Goal: Task Accomplishment & Management: Manage account settings

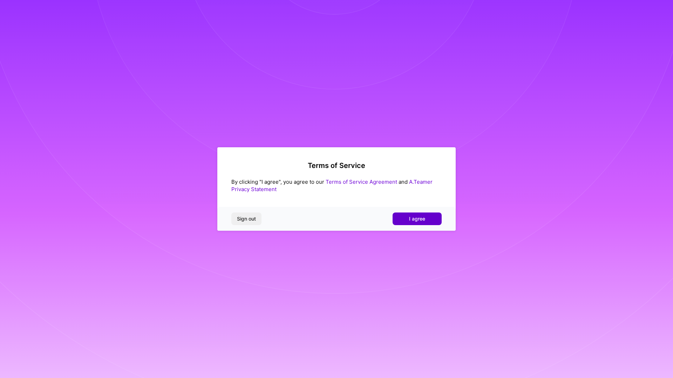
click at [409, 223] on button "I agree" at bounding box center [416, 218] width 49 height 13
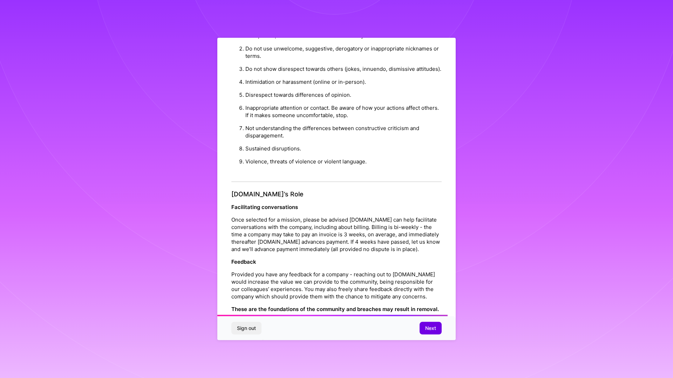
scroll to position [649, 0]
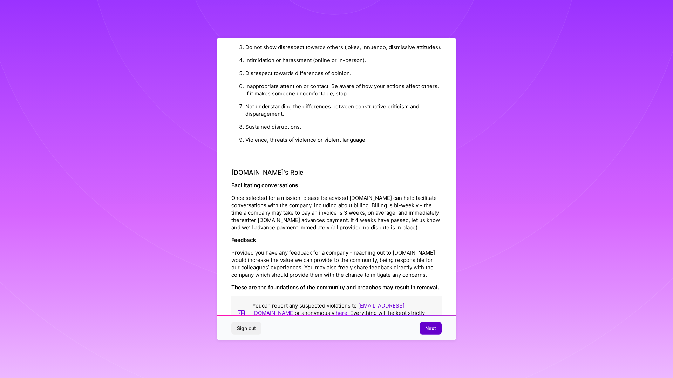
click at [431, 329] on span "Next" at bounding box center [430, 327] width 11 height 7
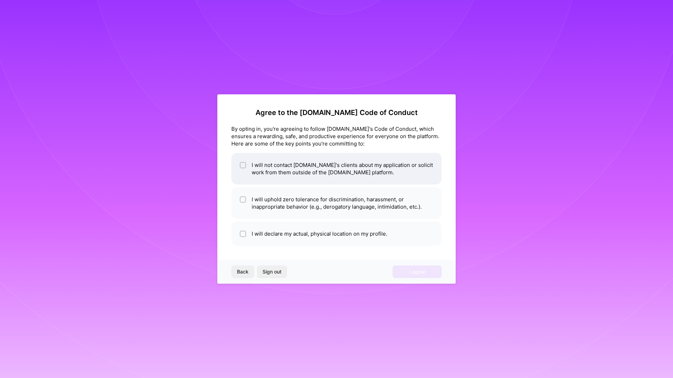
click at [242, 165] on input "checkbox" at bounding box center [243, 165] width 5 height 5
checkbox input "true"
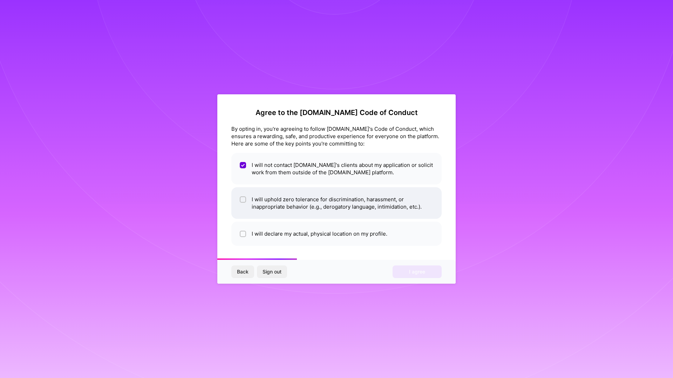
click at [241, 200] on input "checkbox" at bounding box center [243, 199] width 5 height 5
checkbox input "true"
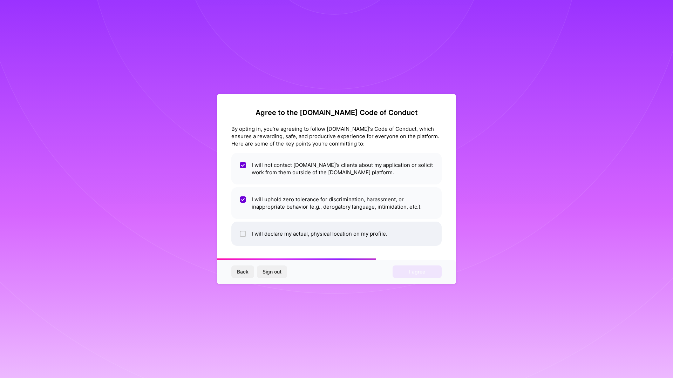
click at [248, 233] on li "I will declare my actual, physical location on my profile." at bounding box center [336, 233] width 210 height 24
checkbox input "true"
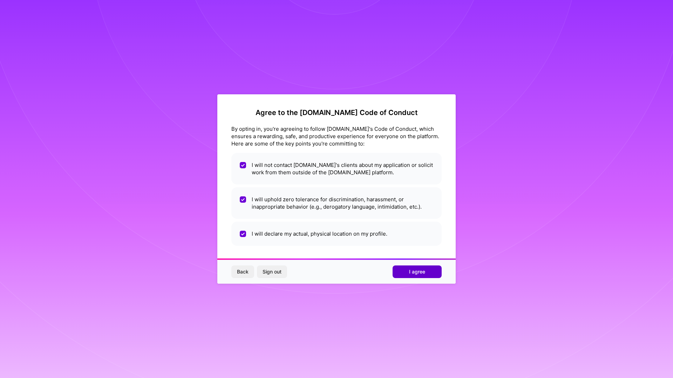
click at [415, 272] on span "I agree" at bounding box center [417, 271] width 16 height 7
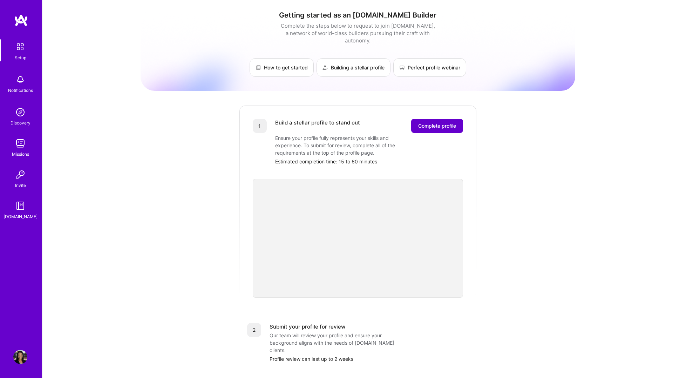
click at [435, 122] on span "Complete profile" at bounding box center [437, 125] width 38 height 7
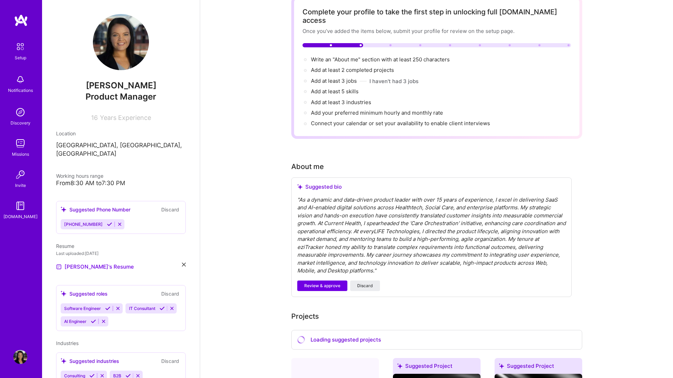
scroll to position [61, 0]
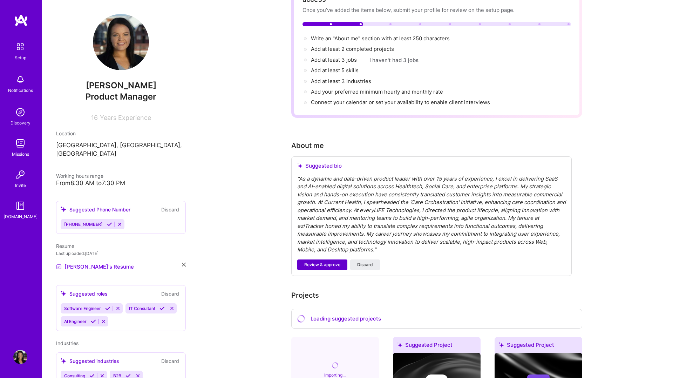
click at [328, 261] on span "Review & approve" at bounding box center [322, 264] width 36 height 6
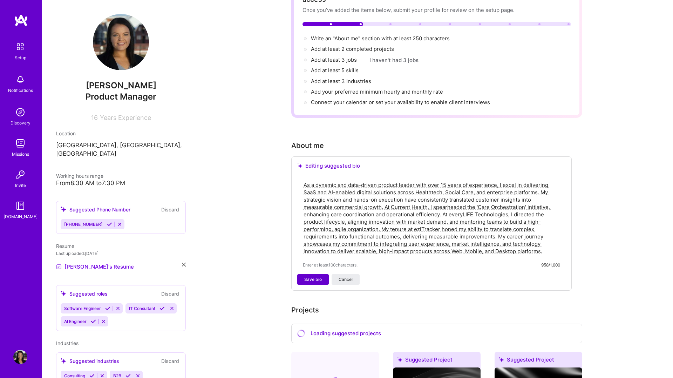
click at [320, 276] on span "Save bio" at bounding box center [313, 279] width 18 height 6
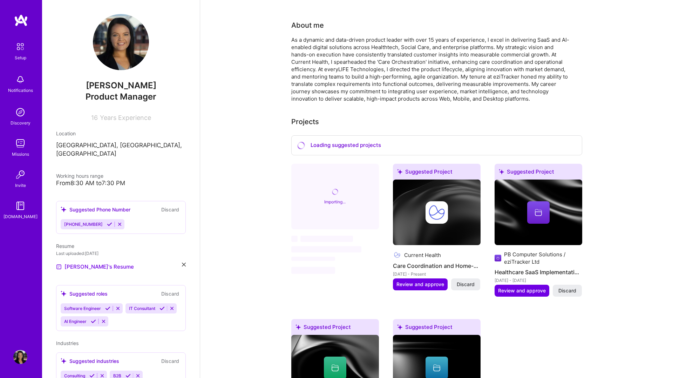
scroll to position [168, 0]
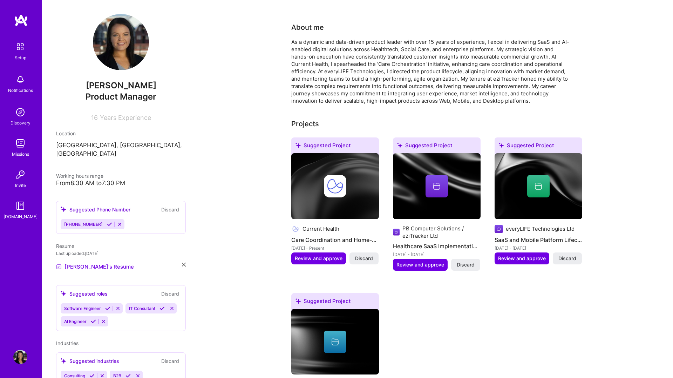
click at [345, 178] on img at bounding box center [335, 186] width 22 height 22
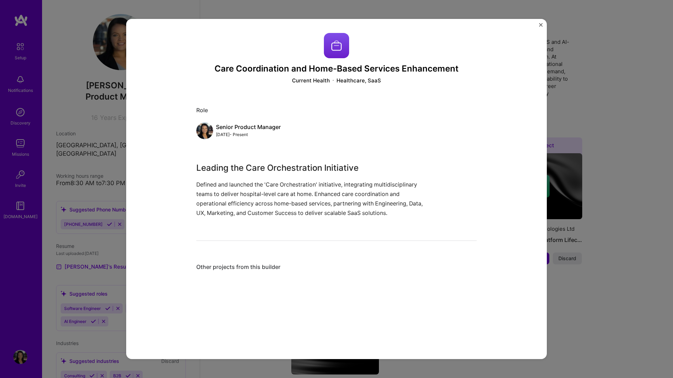
click at [540, 24] on img "Close" at bounding box center [541, 25] width 4 height 4
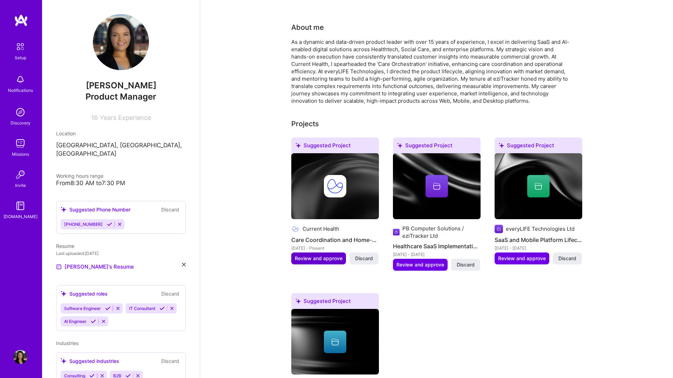
click at [324, 255] on span "Review and approve" at bounding box center [319, 258] width 48 height 7
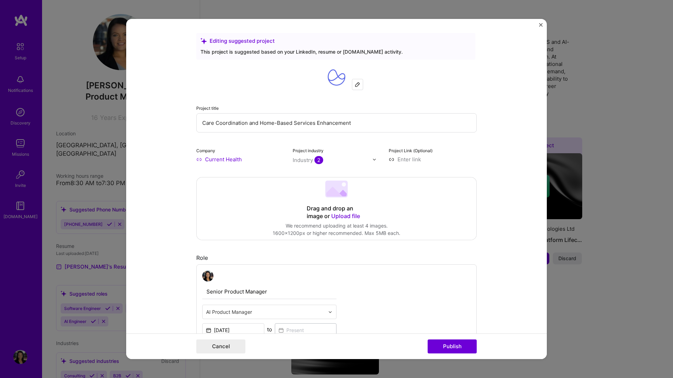
click at [353, 216] on span "Upload file" at bounding box center [345, 215] width 29 height 7
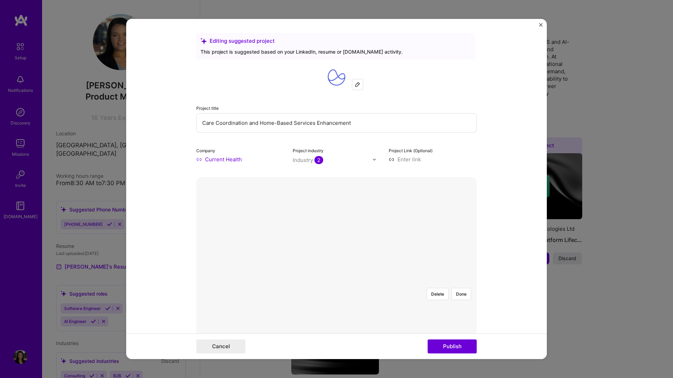
click at [336, 313] on div at bounding box center [414, 371] width 156 height 117
click at [463, 288] on button "Done" at bounding box center [461, 294] width 20 height 12
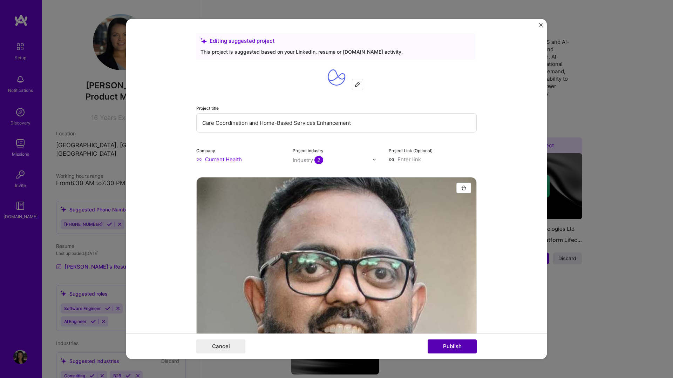
click at [454, 345] on button "Publish" at bounding box center [451, 346] width 49 height 14
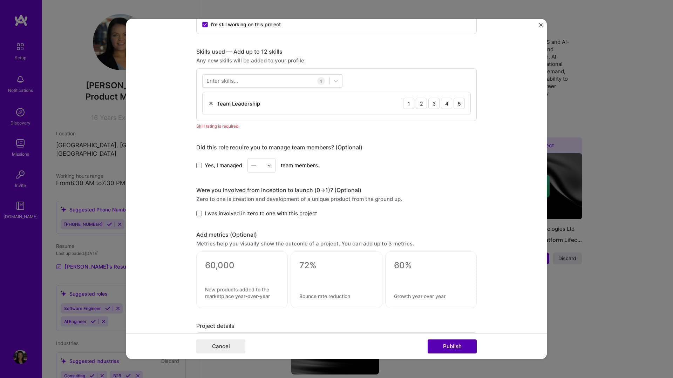
scroll to position [519, 0]
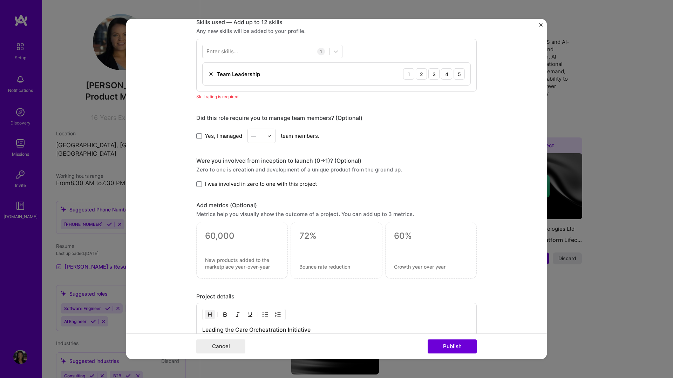
click at [437, 60] on div "Enter skills... 1 Team Leadership 1 2 3 4 5" at bounding box center [336, 65] width 280 height 53
click at [446, 77] on div "4" at bounding box center [446, 73] width 11 height 11
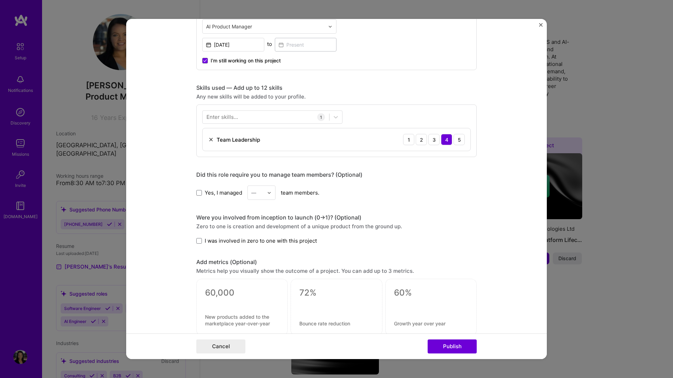
scroll to position [452, 0]
click at [269, 197] on div at bounding box center [271, 194] width 8 height 14
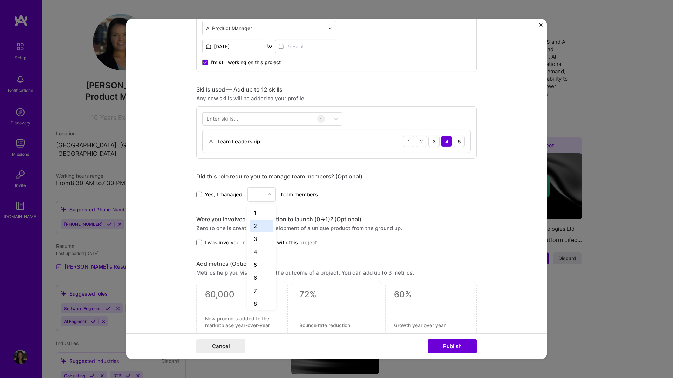
click at [261, 224] on div "2" at bounding box center [261, 225] width 24 height 13
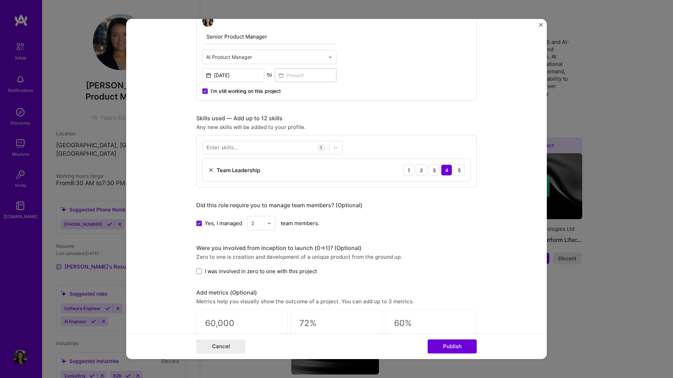
scroll to position [514, 0]
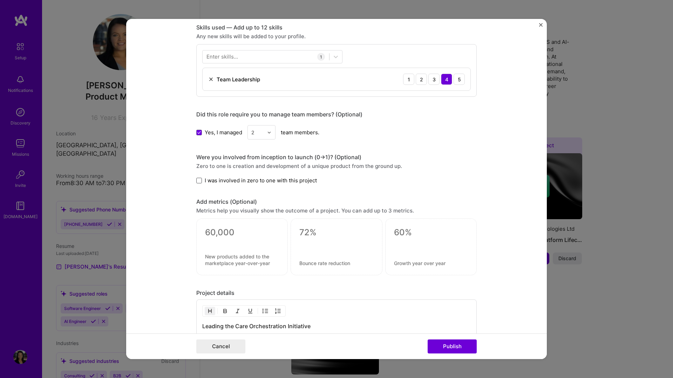
click at [199, 182] on span at bounding box center [199, 181] width 6 height 6
click at [0, 0] on input "I was involved in zero to one with this project" at bounding box center [0, 0] width 0 height 0
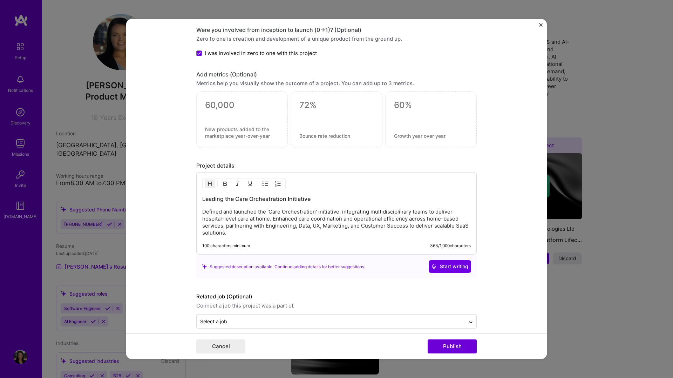
scroll to position [649, 0]
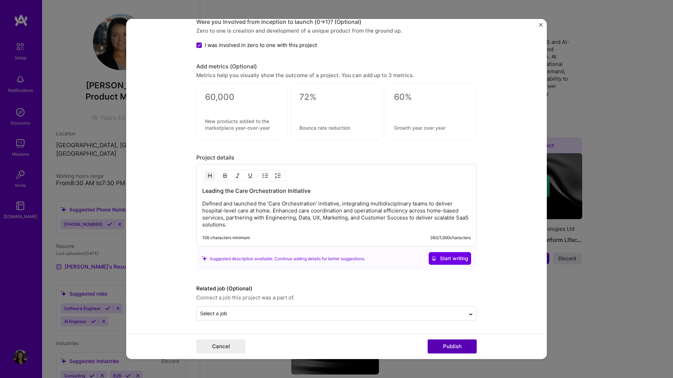
click at [450, 343] on button "Publish" at bounding box center [451, 346] width 49 height 14
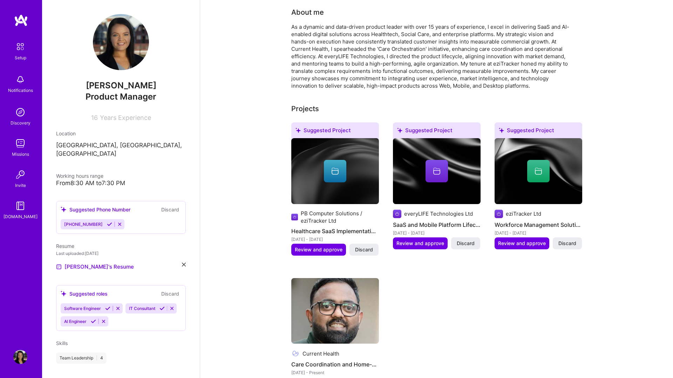
scroll to position [182, 0]
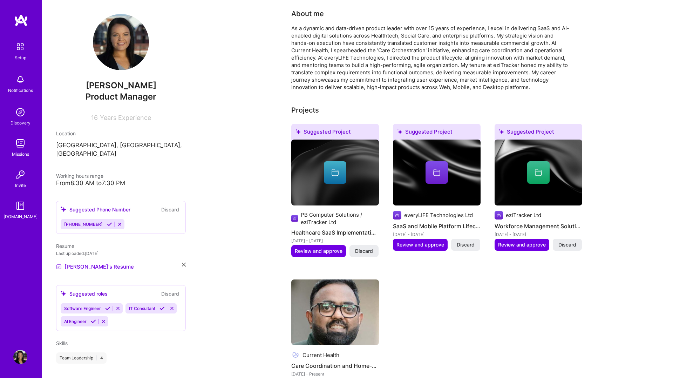
click at [115, 43] on img at bounding box center [121, 42] width 56 height 56
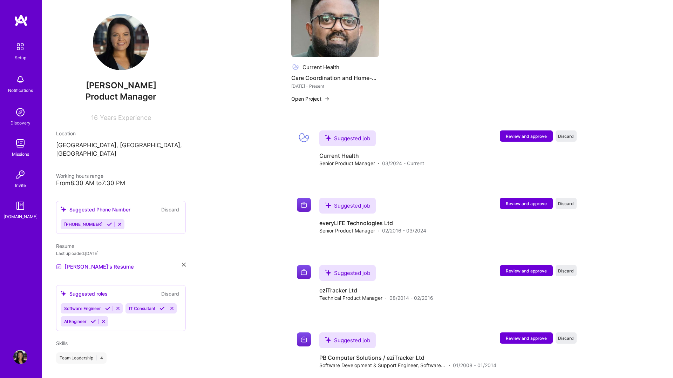
scroll to position [480, 0]
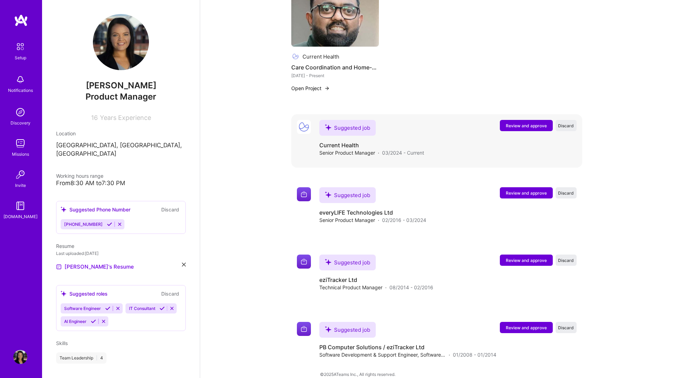
click at [520, 123] on span "Review and approve" at bounding box center [526, 126] width 41 height 6
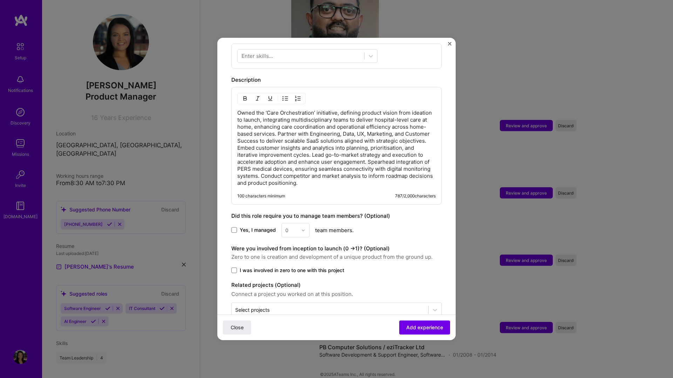
scroll to position [275, 0]
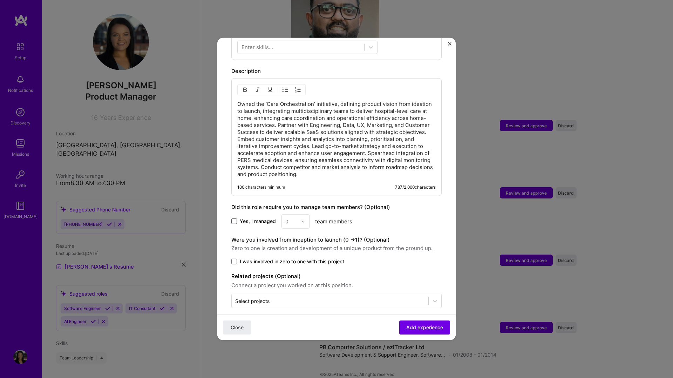
click at [235, 218] on span at bounding box center [234, 221] width 6 height 6
click at [0, 0] on input "Yes, I managed" at bounding box center [0, 0] width 0 height 0
click at [304, 219] on img at bounding box center [303, 221] width 4 height 4
click at [291, 246] on div "2" at bounding box center [295, 252] width 24 height 13
click at [232, 259] on span at bounding box center [234, 262] width 6 height 6
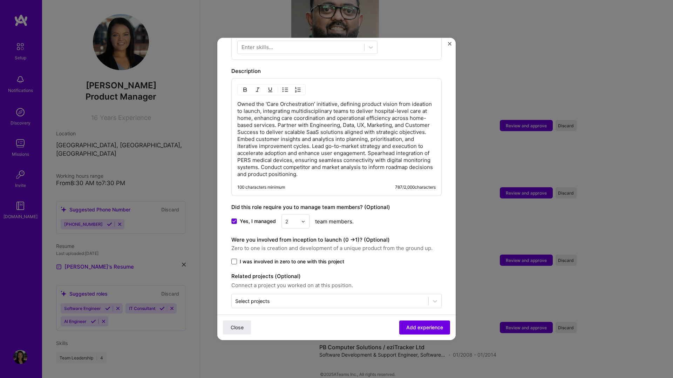
click at [0, 0] on input "I was involved in zero to one with this project" at bounding box center [0, 0] width 0 height 0
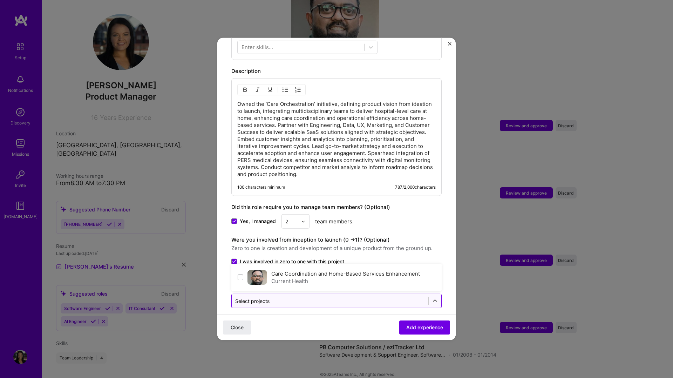
click at [271, 297] on input "text" at bounding box center [330, 300] width 190 height 7
click at [240, 274] on span at bounding box center [241, 277] width 6 height 6
click at [429, 330] on span "Add experience" at bounding box center [424, 327] width 37 height 7
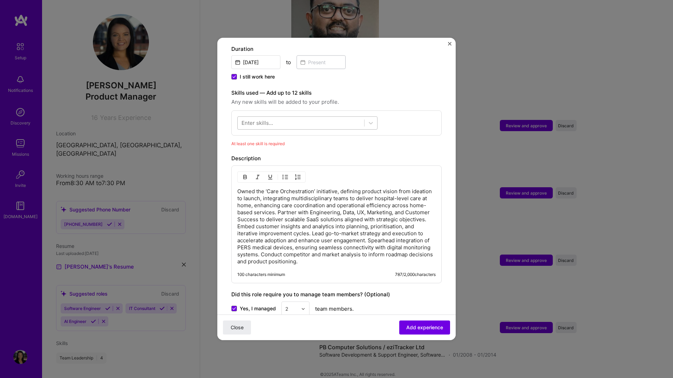
scroll to position [186, 0]
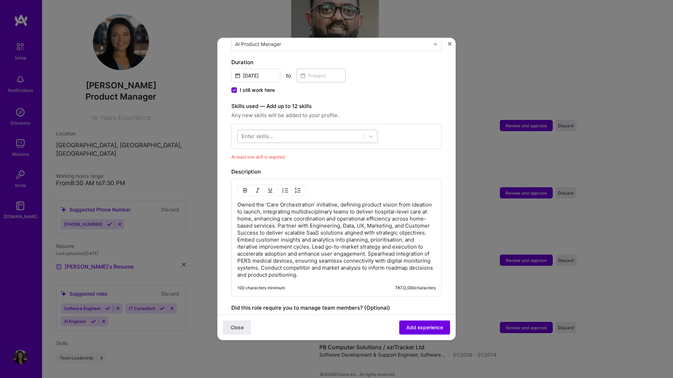
click at [320, 130] on div at bounding box center [301, 136] width 126 height 12
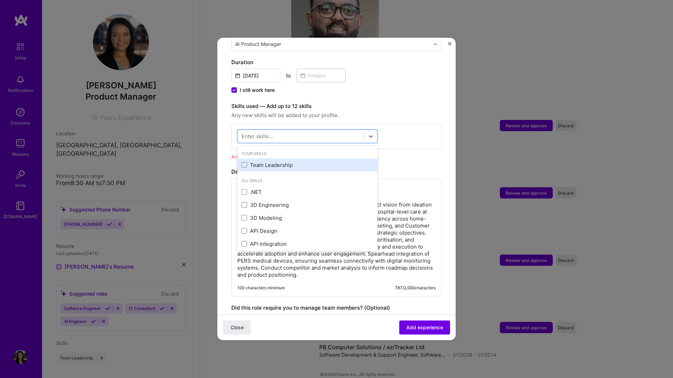
click at [279, 161] on div "Team Leadership" at bounding box center [307, 164] width 132 height 7
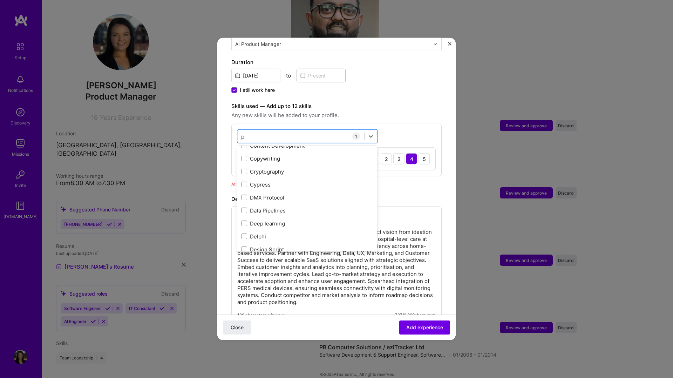
scroll to position [0, 0]
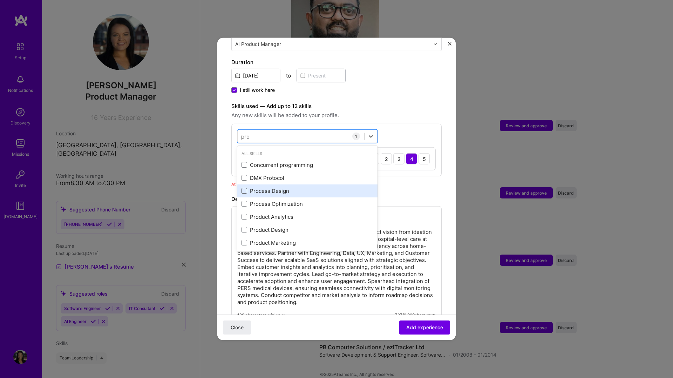
click at [246, 188] on span at bounding box center [244, 191] width 6 height 6
click at [0, 0] on input "checkbox" at bounding box center [0, 0] width 0 height 0
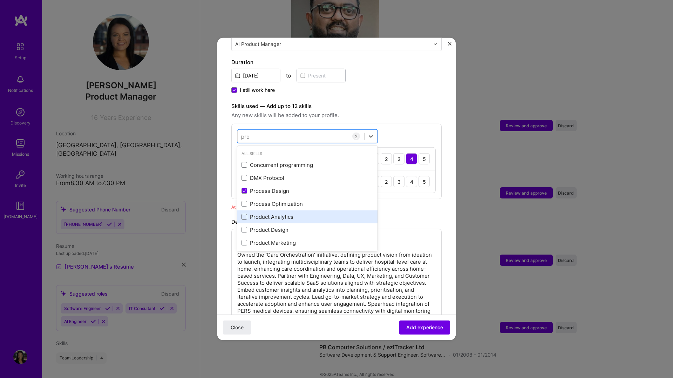
click at [245, 214] on span at bounding box center [244, 217] width 6 height 6
click at [0, 0] on input "checkbox" at bounding box center [0, 0] width 0 height 0
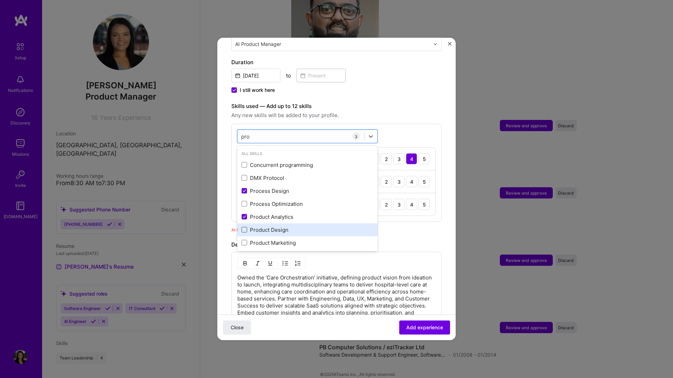
click at [245, 227] on span at bounding box center [244, 230] width 6 height 6
click at [0, 0] on input "checkbox" at bounding box center [0, 0] width 0 height 0
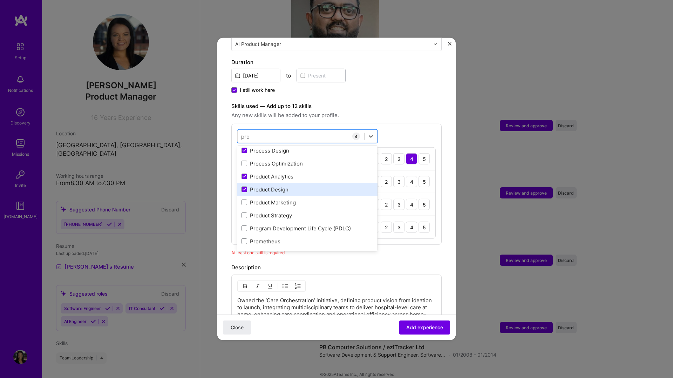
scroll to position [44, 0]
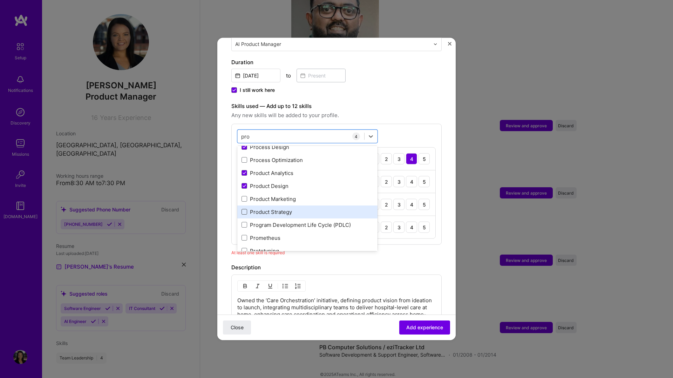
click at [245, 209] on span at bounding box center [244, 212] width 6 height 6
click at [0, 0] on input "checkbox" at bounding box center [0, 0] width 0 height 0
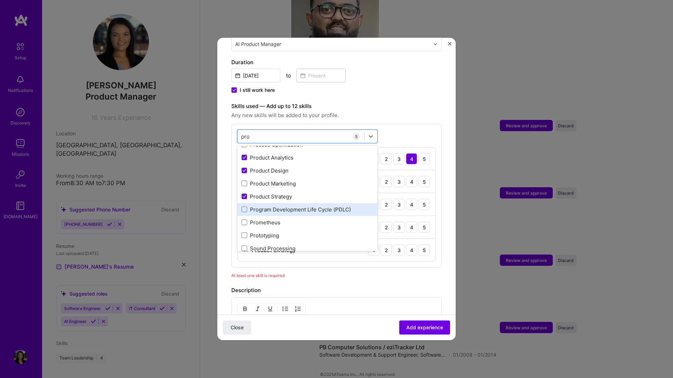
scroll to position [67, 0]
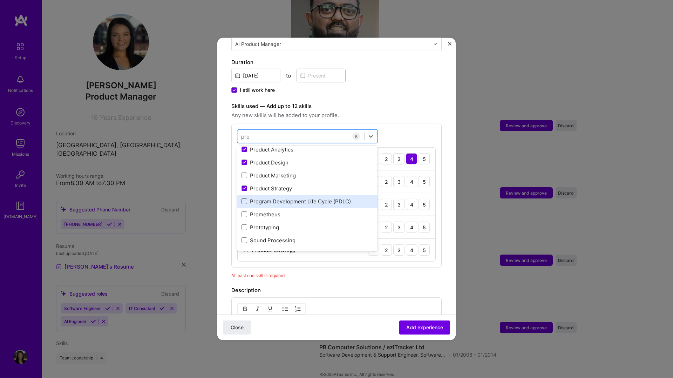
click at [247, 198] on span at bounding box center [244, 201] width 6 height 6
click at [0, 0] on input "checkbox" at bounding box center [0, 0] width 0 height 0
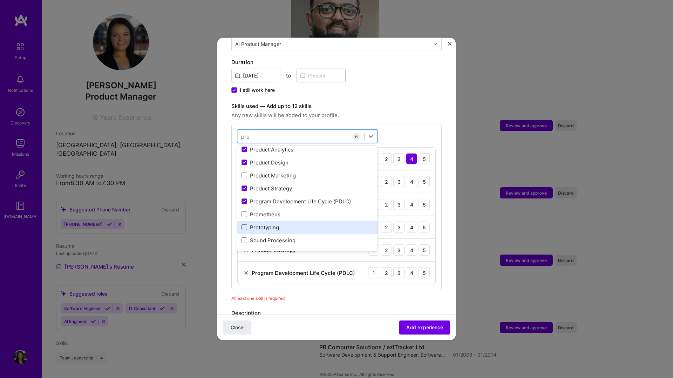
click at [244, 224] on span at bounding box center [244, 227] width 6 height 6
click at [0, 0] on input "checkbox" at bounding box center [0, 0] width 0 height 0
type input "p"
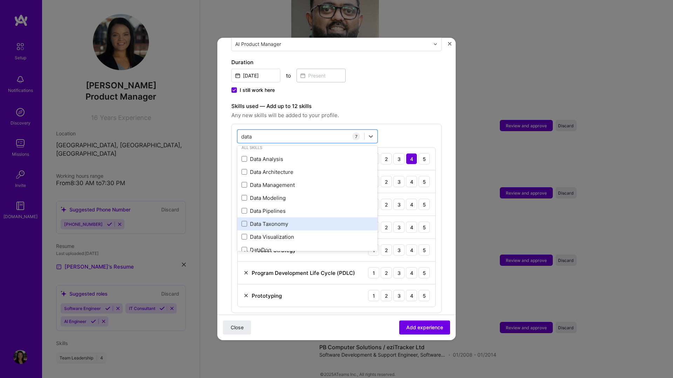
scroll to position [0, 0]
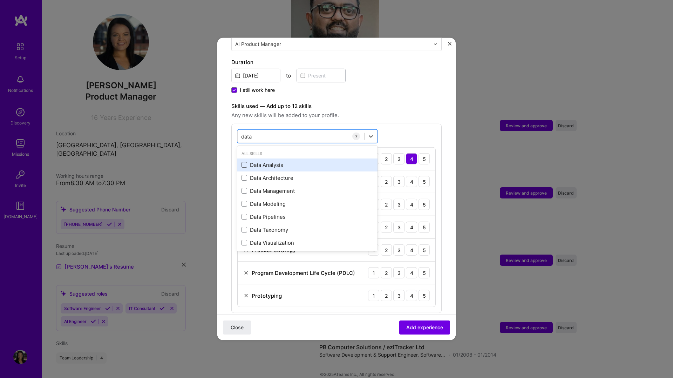
click at [243, 162] on span at bounding box center [244, 165] width 6 height 6
click at [0, 0] on input "checkbox" at bounding box center [0, 0] width 0 height 0
type input "data"
click at [407, 111] on span "Any new skills will be added to your profile." at bounding box center [336, 115] width 210 height 8
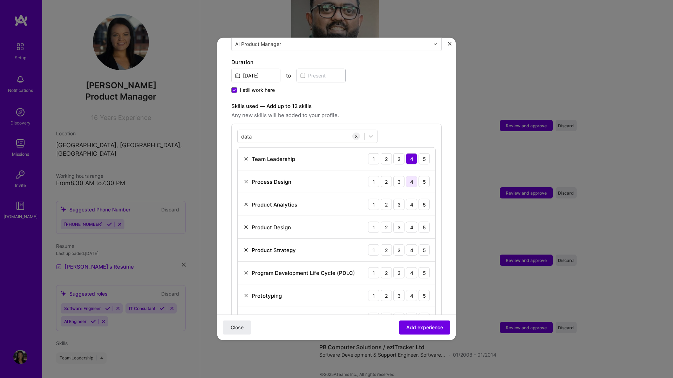
click at [412, 176] on div "4" at bounding box center [411, 181] width 11 height 11
click at [423, 177] on div "5" at bounding box center [423, 181] width 11 height 11
click at [425, 199] on div "5" at bounding box center [423, 204] width 11 height 11
click at [423, 221] on div "5" at bounding box center [423, 226] width 11 height 11
click at [424, 244] on div "5" at bounding box center [423, 249] width 11 height 11
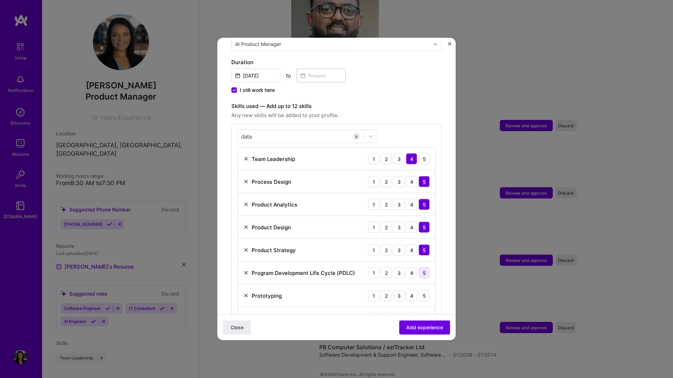
click at [426, 267] on div "5" at bounding box center [423, 272] width 11 height 11
click at [422, 290] on div "5" at bounding box center [423, 295] width 11 height 11
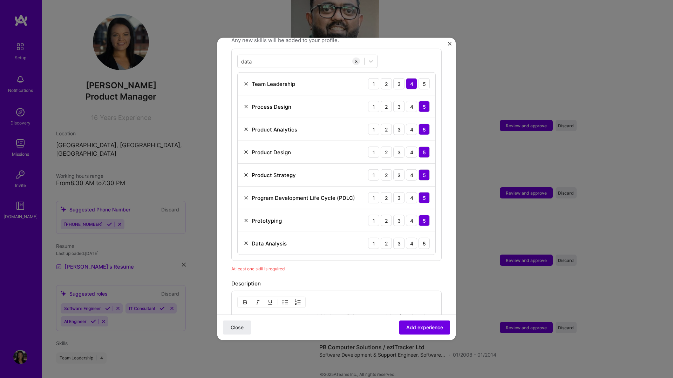
scroll to position [264, 0]
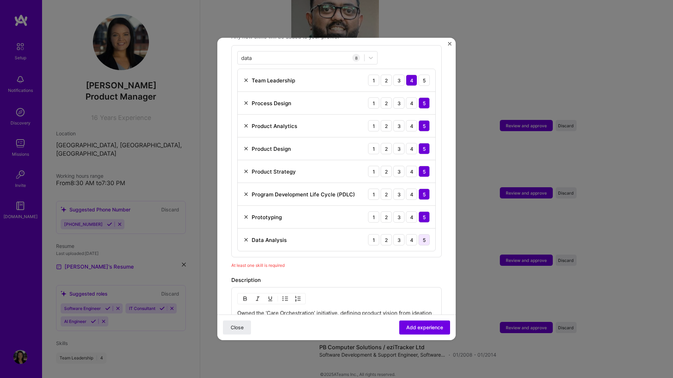
click at [423, 234] on div "5" at bounding box center [423, 239] width 11 height 11
click at [413, 211] on div "4" at bounding box center [411, 216] width 11 height 11
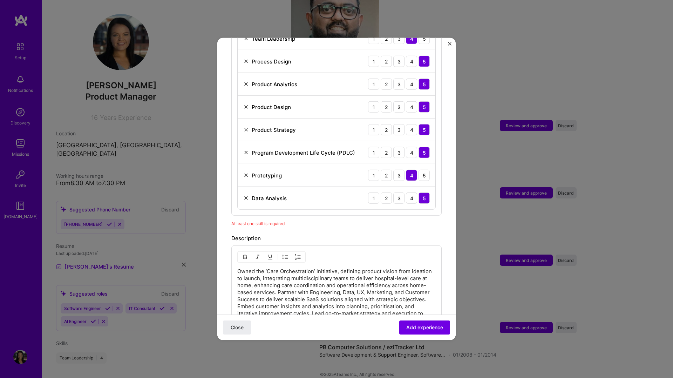
scroll to position [307, 0]
click at [418, 331] on button "Add experience" at bounding box center [424, 327] width 51 height 14
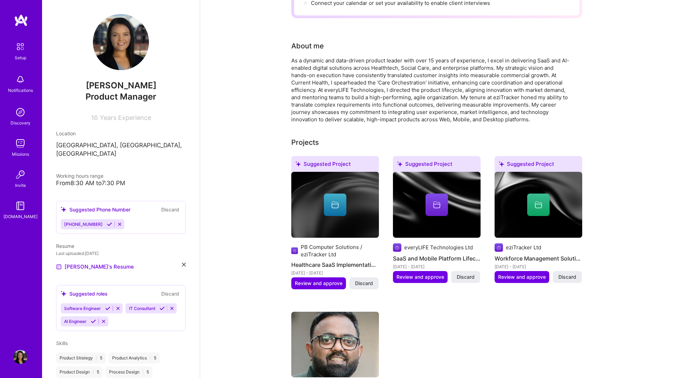
scroll to position [138, 0]
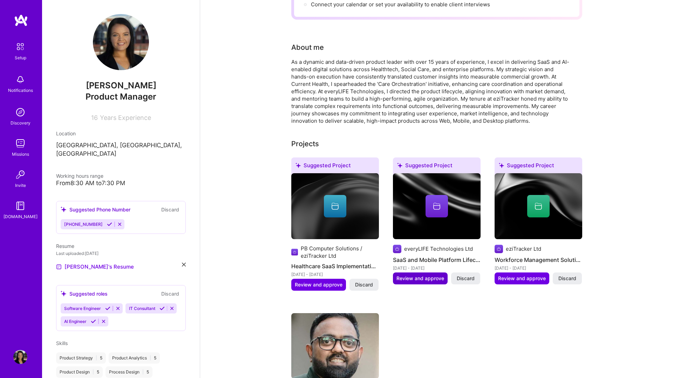
click at [421, 275] on span "Review and approve" at bounding box center [420, 278] width 48 height 7
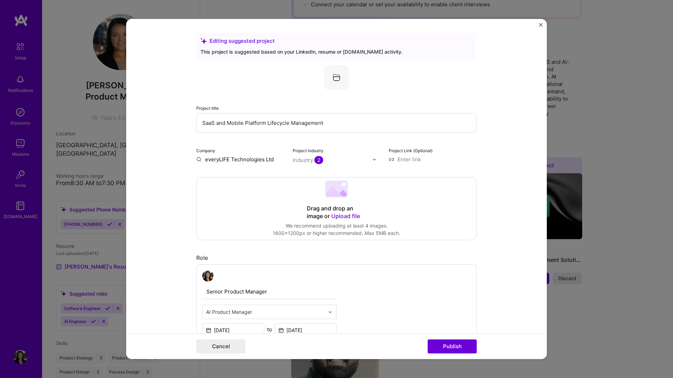
click at [207, 280] on img at bounding box center [207, 275] width 11 height 11
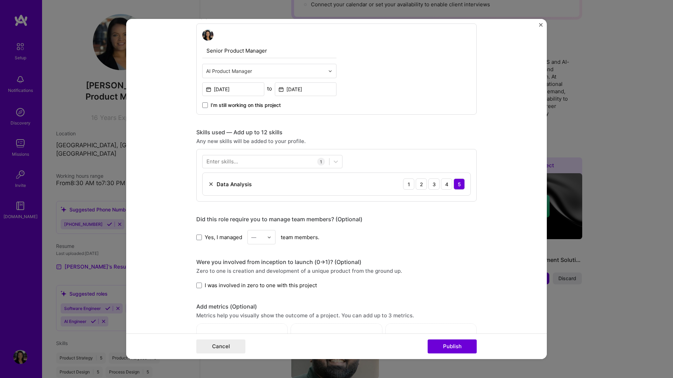
scroll to position [246, 0]
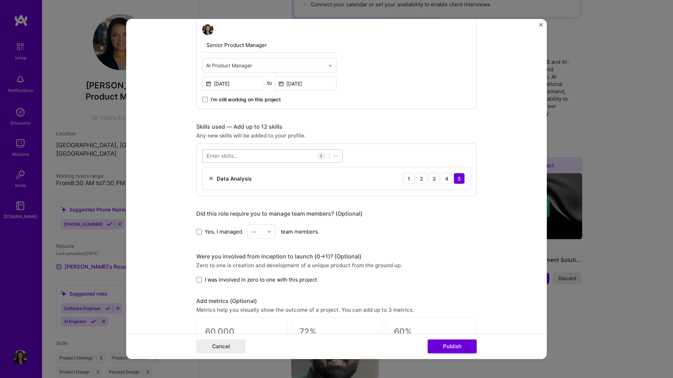
click at [278, 158] on div at bounding box center [265, 156] width 126 height 12
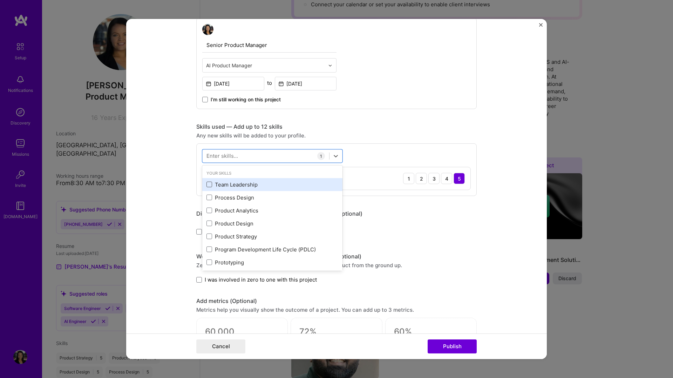
click at [209, 185] on span at bounding box center [209, 184] width 6 height 6
click at [0, 0] on input "checkbox" at bounding box center [0, 0] width 0 height 0
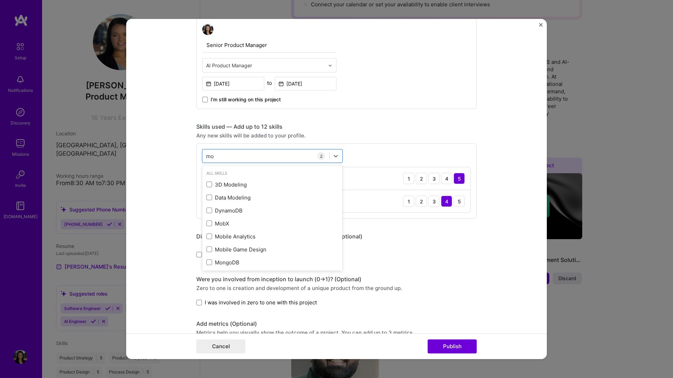
type input "m"
click at [207, 237] on span at bounding box center [209, 237] width 6 height 6
click at [0, 0] on input "checkbox" at bounding box center [0, 0] width 0 height 0
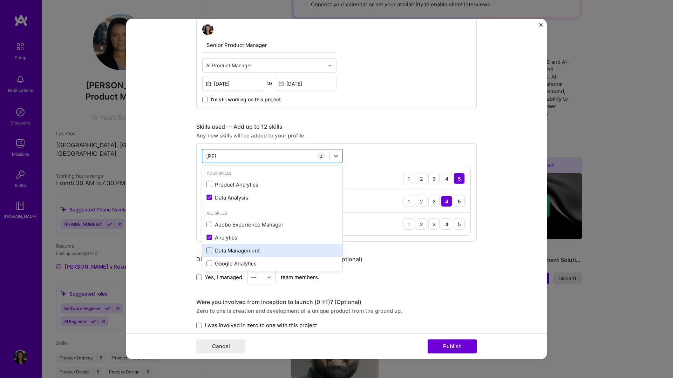
click at [210, 250] on span at bounding box center [209, 250] width 6 height 6
click at [0, 0] on input "checkbox" at bounding box center [0, 0] width 0 height 0
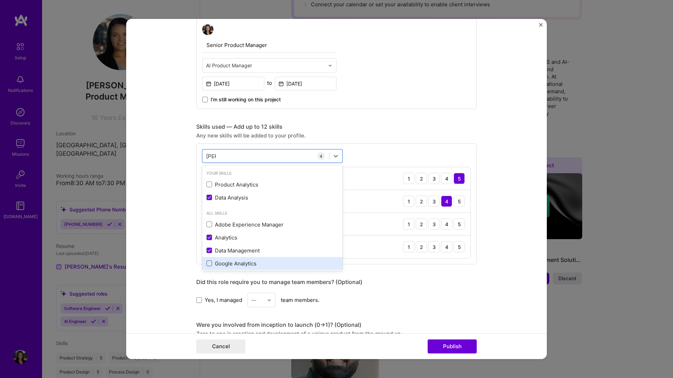
click at [210, 262] on span at bounding box center [209, 263] width 6 height 6
click at [0, 0] on input "checkbox" at bounding box center [0, 0] width 0 height 0
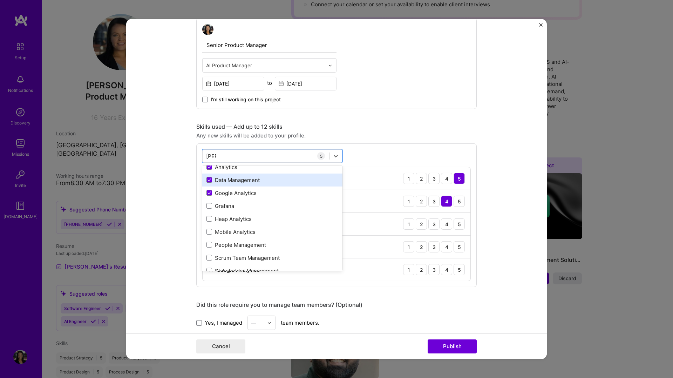
scroll to position [73, 0]
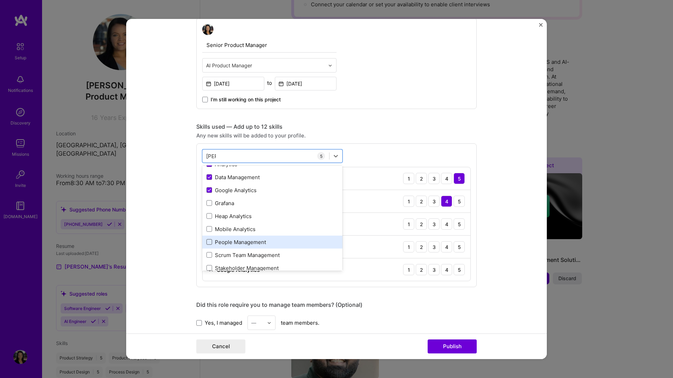
click at [207, 243] on span at bounding box center [209, 242] width 6 height 6
click at [0, 0] on input "checkbox" at bounding box center [0, 0] width 0 height 0
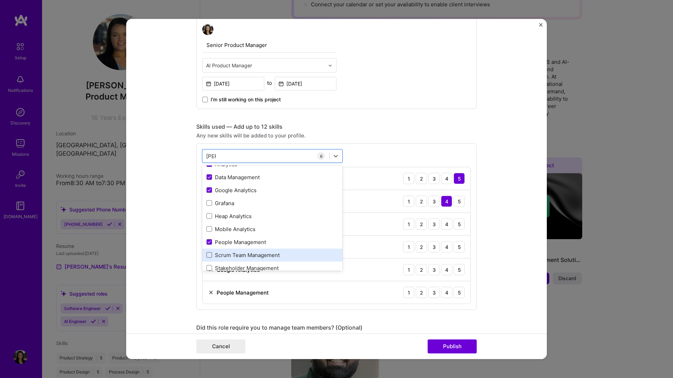
click at [208, 255] on span at bounding box center [209, 255] width 6 height 6
click at [0, 0] on input "checkbox" at bounding box center [0, 0] width 0 height 0
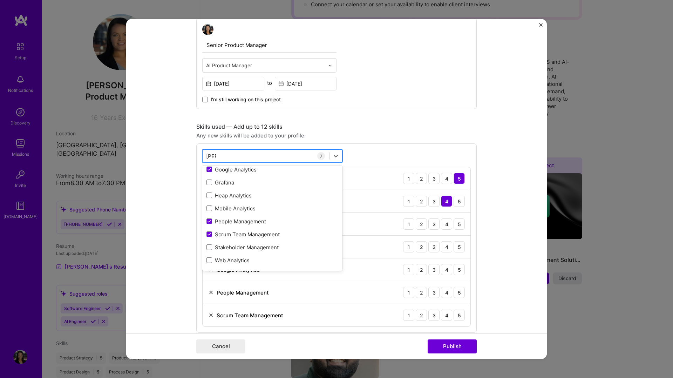
click at [238, 156] on div "[PERSON_NAME] [PERSON_NAME]" at bounding box center [265, 156] width 126 height 12
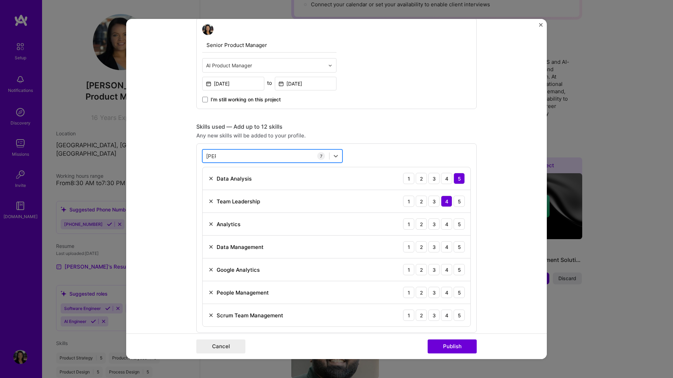
click at [238, 156] on div "[PERSON_NAME] [PERSON_NAME]" at bounding box center [265, 156] width 126 height 12
click at [293, 157] on div "[PERSON_NAME] [PERSON_NAME]" at bounding box center [265, 156] width 126 height 12
type input "a"
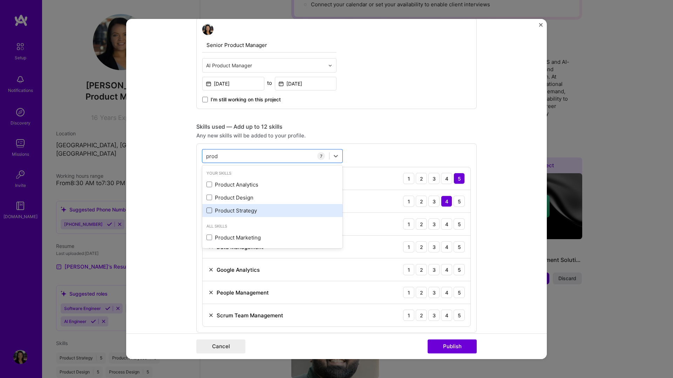
click at [209, 212] on span at bounding box center [209, 210] width 6 height 6
click at [0, 0] on input "checkbox" at bounding box center [0, 0] width 0 height 0
type input "prod"
click at [342, 139] on div "Any new skills will be added to your profile." at bounding box center [336, 135] width 280 height 7
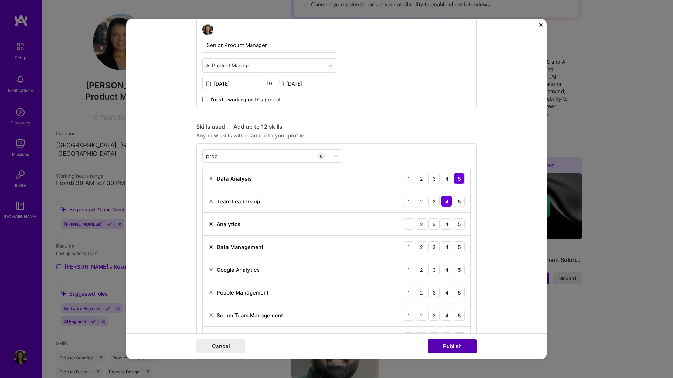
click at [445, 348] on button "Publish" at bounding box center [451, 346] width 49 height 14
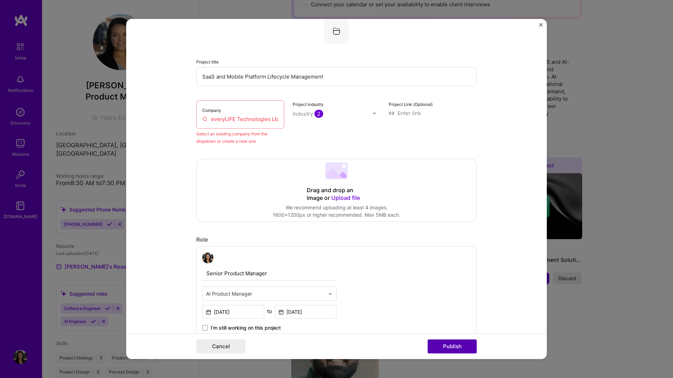
scroll to position [46, 0]
click at [250, 110] on div "Company everyLIFE Technologies Ltd" at bounding box center [240, 115] width 88 height 28
click at [242, 120] on input "everyLIFE Technologies Ltd" at bounding box center [240, 119] width 76 height 7
click at [274, 126] on div "Company everyLIFE Technologies Ltd" at bounding box center [240, 115] width 88 height 28
click at [275, 121] on input "everyLIFE Technologies Ltd" at bounding box center [240, 119] width 76 height 7
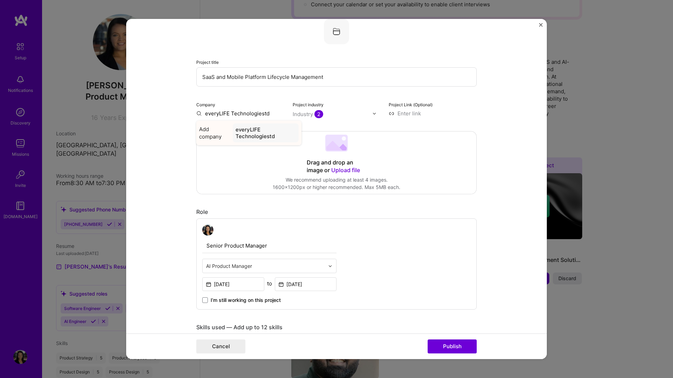
click at [259, 137] on div "everyLIFE Technologiestd" at bounding box center [266, 132] width 66 height 19
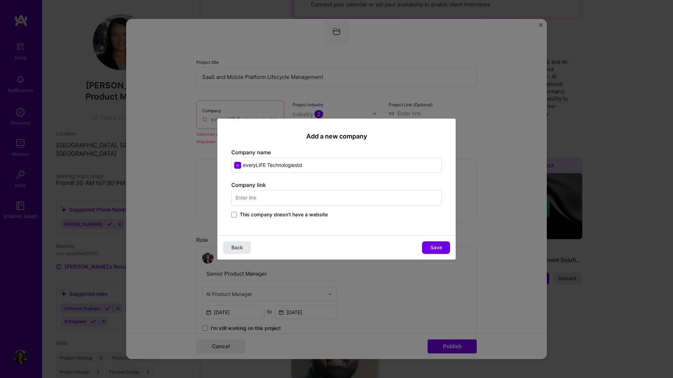
click at [240, 248] on span "Back" at bounding box center [237, 247] width 12 height 7
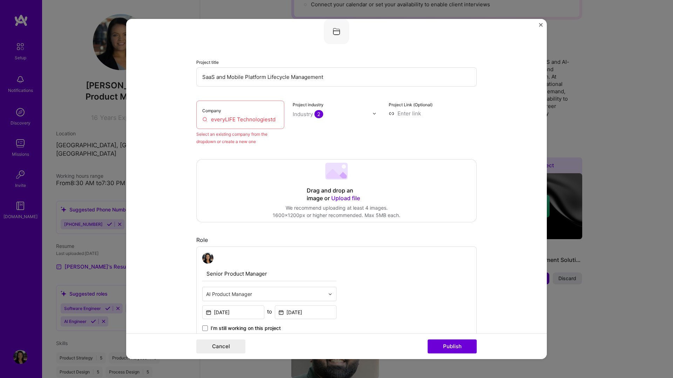
click at [279, 121] on div "Company everyLIFE Technologiestd" at bounding box center [240, 115] width 88 height 28
click at [275, 121] on input "everyLIFE Technologiestd" at bounding box center [240, 119] width 76 height 7
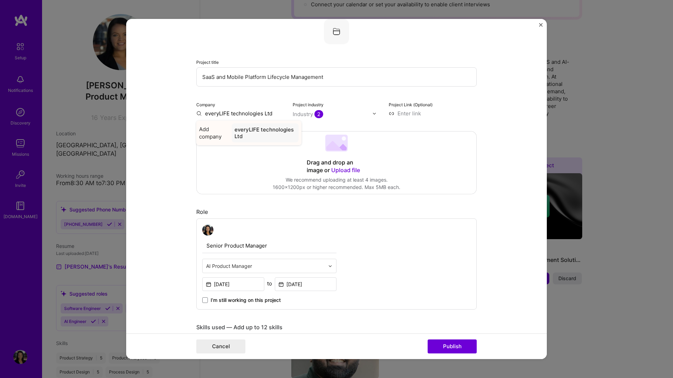
type input "everyLIFE technologies Ltd"
click at [265, 137] on div "everyLIFE technologies Ltd" at bounding box center [265, 132] width 67 height 19
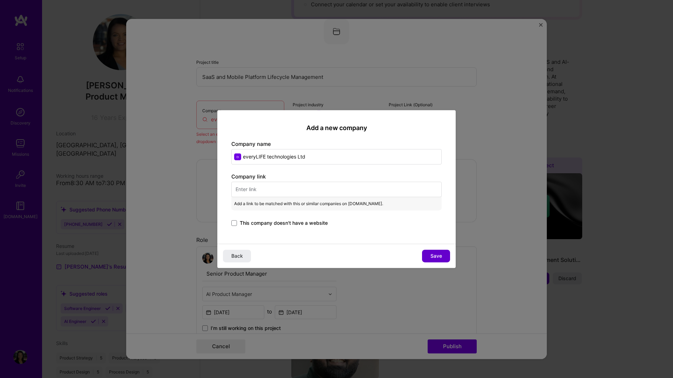
click at [437, 256] on span "Save" at bounding box center [436, 255] width 12 height 7
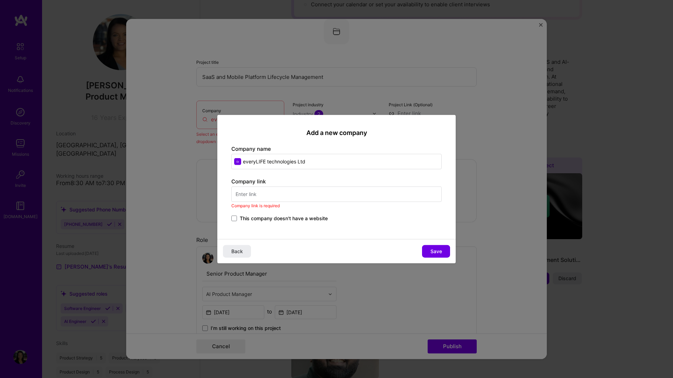
click at [541, 26] on div "Add a new company Company name everyLIFE technologies Ltd Company link Company …" at bounding box center [336, 189] width 673 height 378
click at [240, 252] on span "Back" at bounding box center [237, 250] width 12 height 7
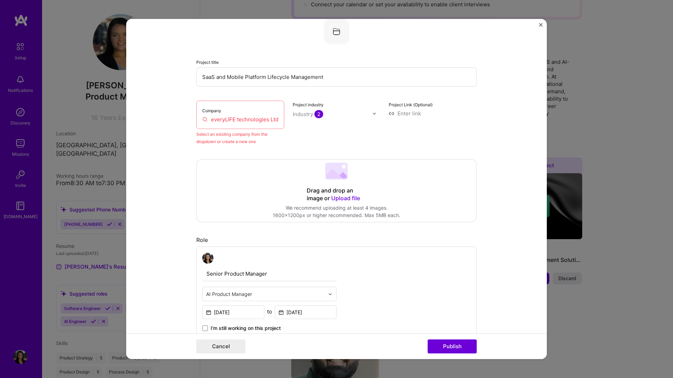
click at [541, 25] on img "Close" at bounding box center [541, 25] width 4 height 4
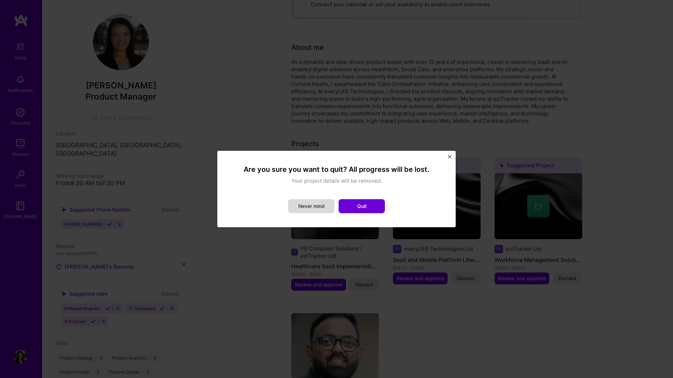
click at [318, 205] on button "Never mind" at bounding box center [311, 206] width 46 height 14
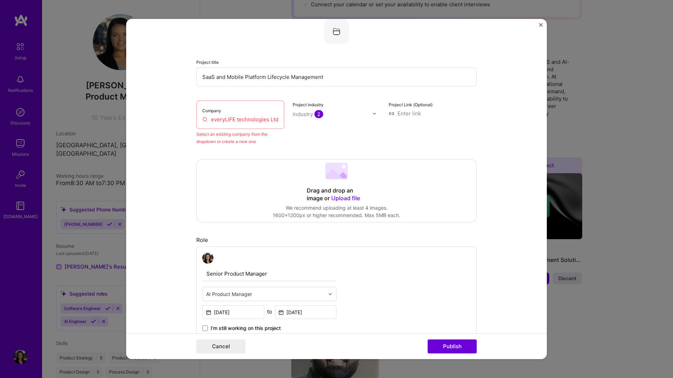
click at [540, 24] on img "Close" at bounding box center [541, 25] width 4 height 4
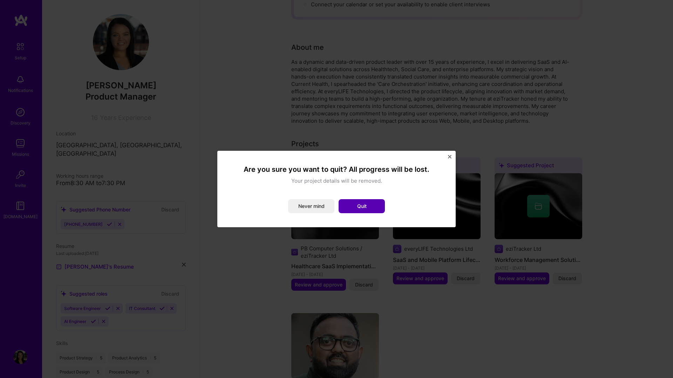
click at [372, 203] on button "Quit" at bounding box center [361, 206] width 46 height 14
